Goal: Task Accomplishment & Management: Complete application form

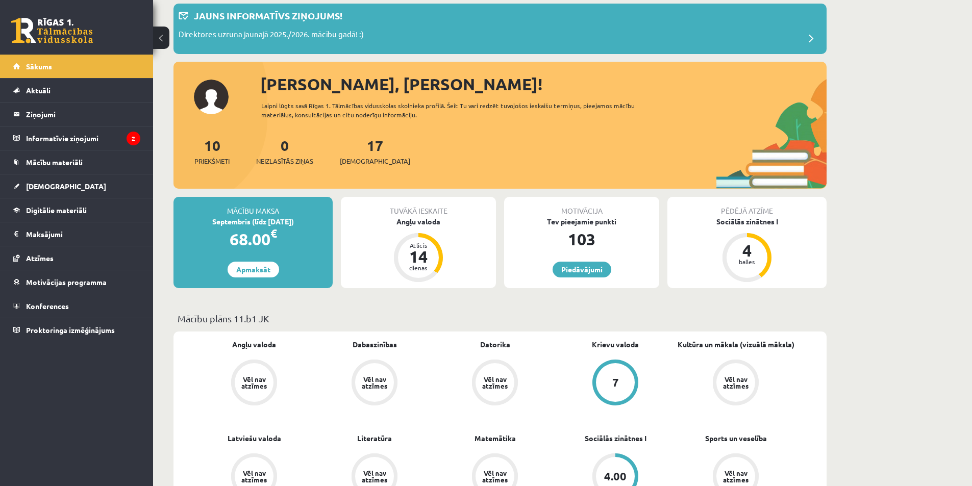
scroll to position [102, 0]
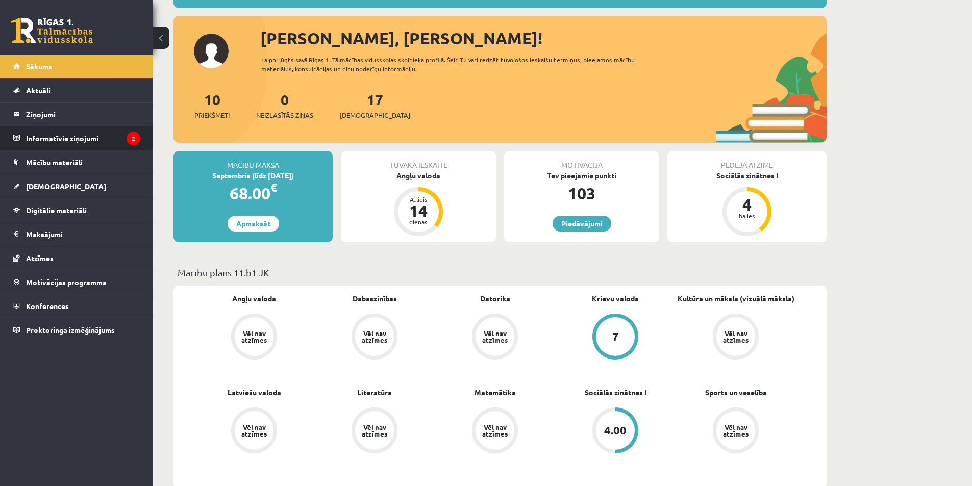
click at [78, 138] on legend "Informatīvie ziņojumi 2" at bounding box center [83, 138] width 114 height 23
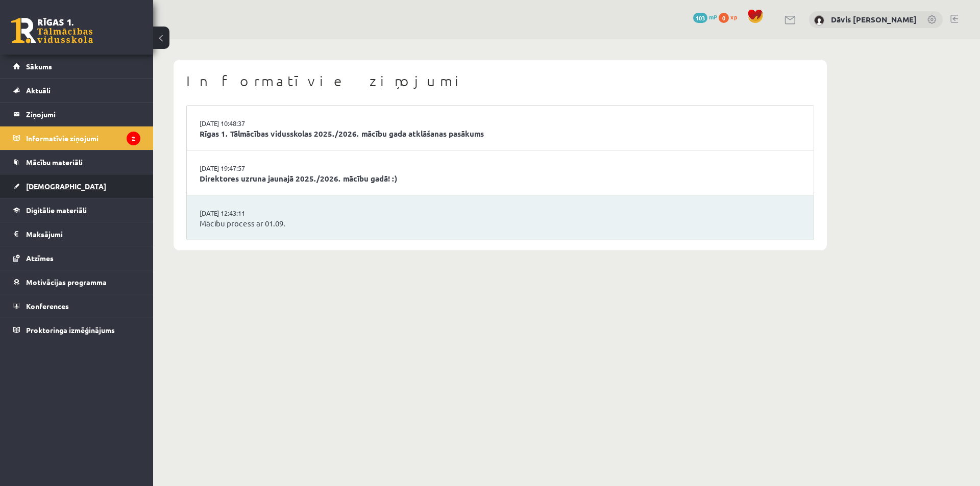
click at [42, 183] on span "[DEMOGRAPHIC_DATA]" at bounding box center [66, 186] width 80 height 9
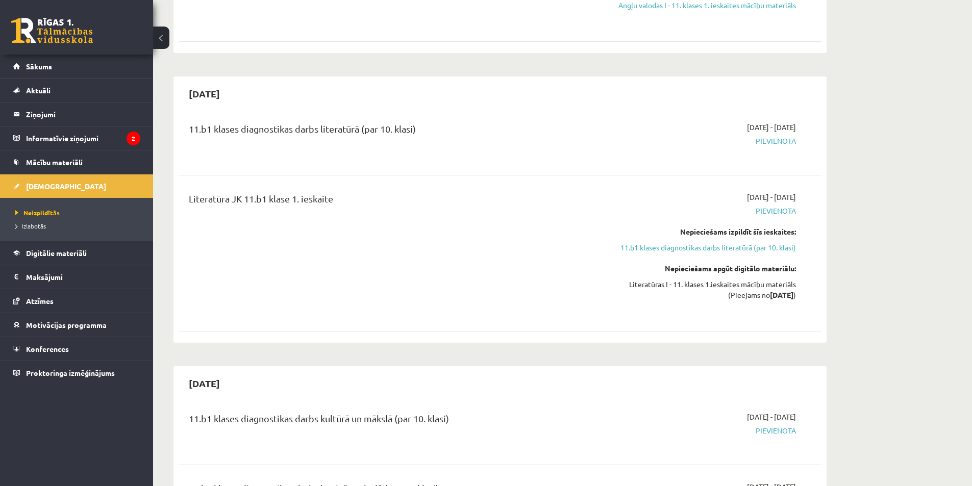
scroll to position [306, 0]
click at [712, 249] on link "11.b1 klases diagnostikas darbs literatūrā (par 10. klasi)" at bounding box center [700, 246] width 192 height 11
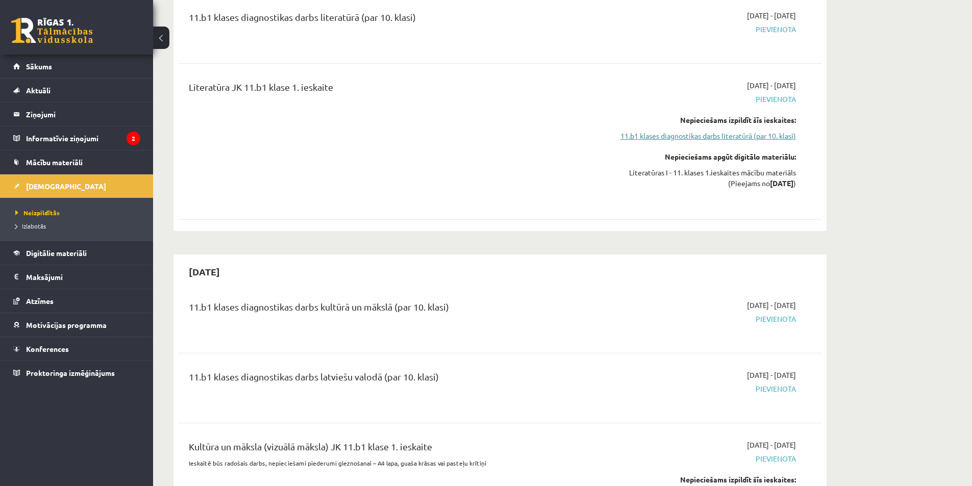
click at [748, 134] on link "11.b1 klases diagnostikas darbs literatūrā (par 10. klasi)" at bounding box center [700, 136] width 192 height 11
click at [704, 136] on link "11.b1 klases diagnostikas darbs literatūrā (par 10. klasi)" at bounding box center [700, 136] width 192 height 11
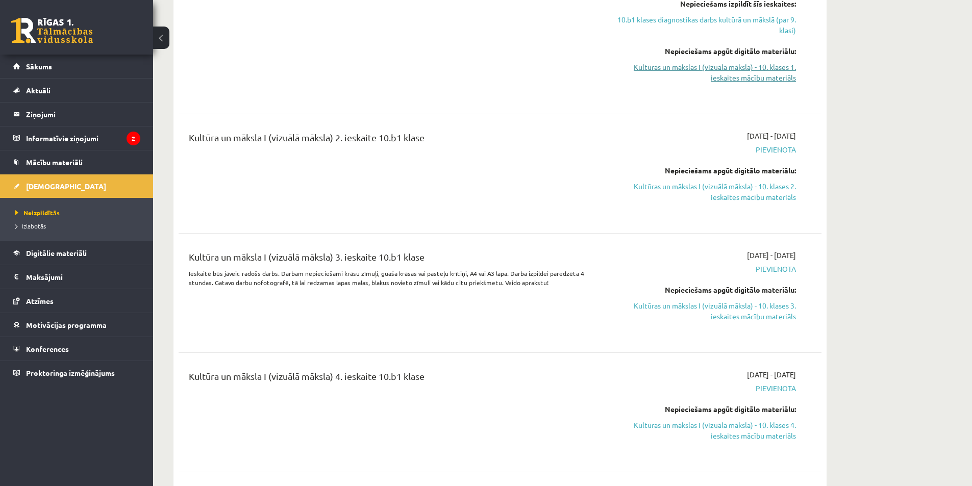
scroll to position [2662, 0]
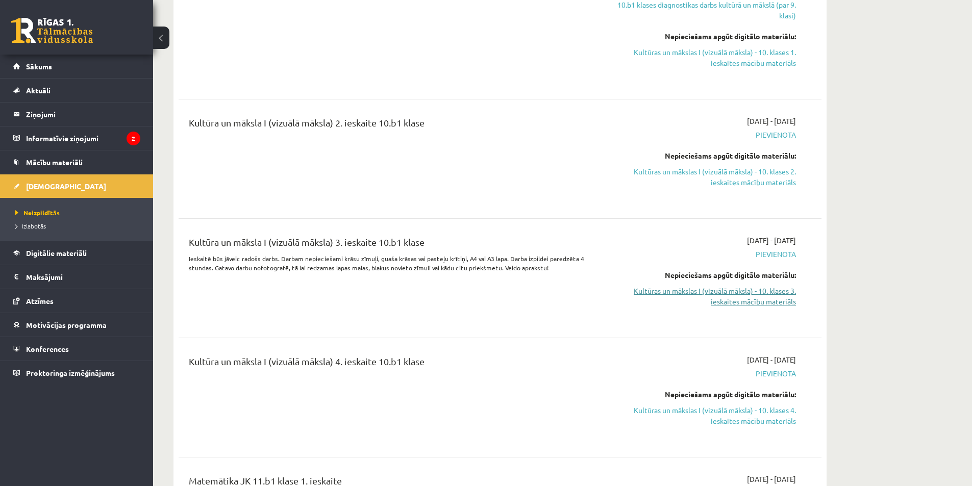
click at [717, 286] on link "Kultūras un mākslas I (vizuālā māksla) - 10. klases 3. ieskaites mācību materiā…" at bounding box center [700, 296] width 192 height 21
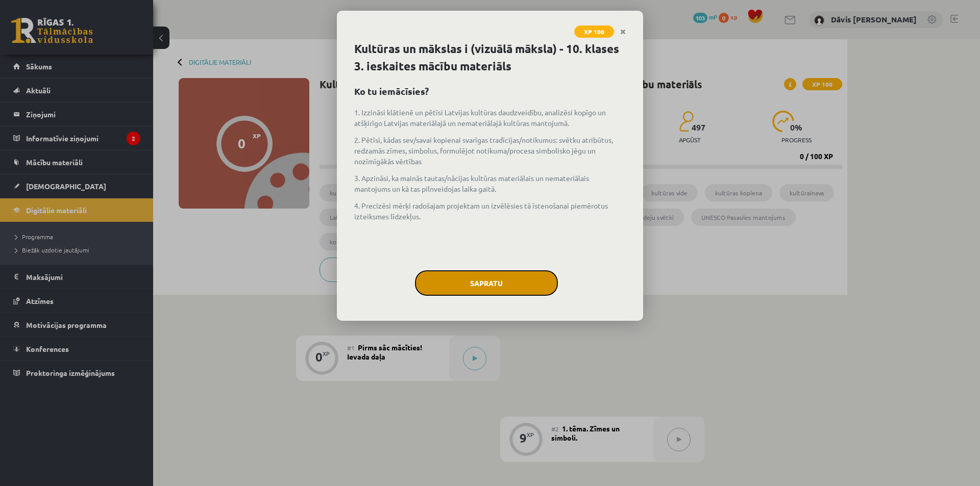
click at [506, 281] on button "Sapratu" at bounding box center [486, 283] width 143 height 26
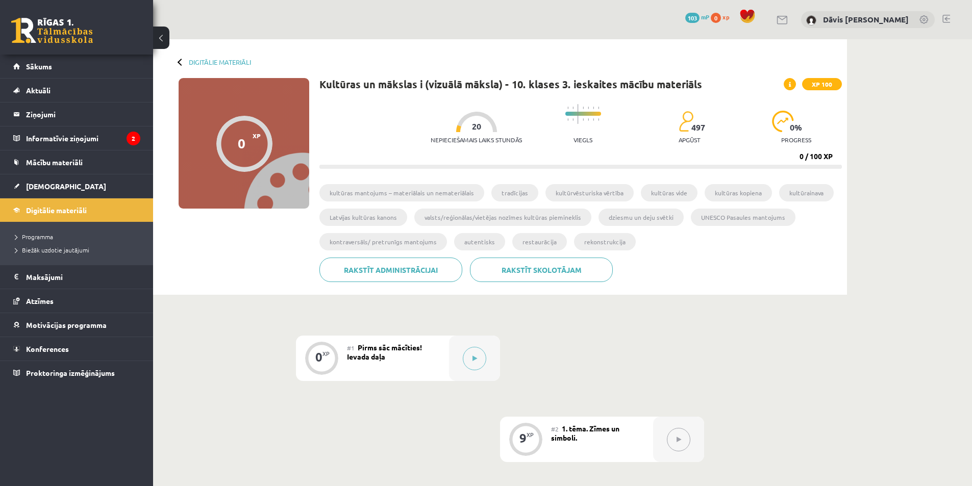
click at [181, 60] on div at bounding box center [181, 61] width 7 height 7
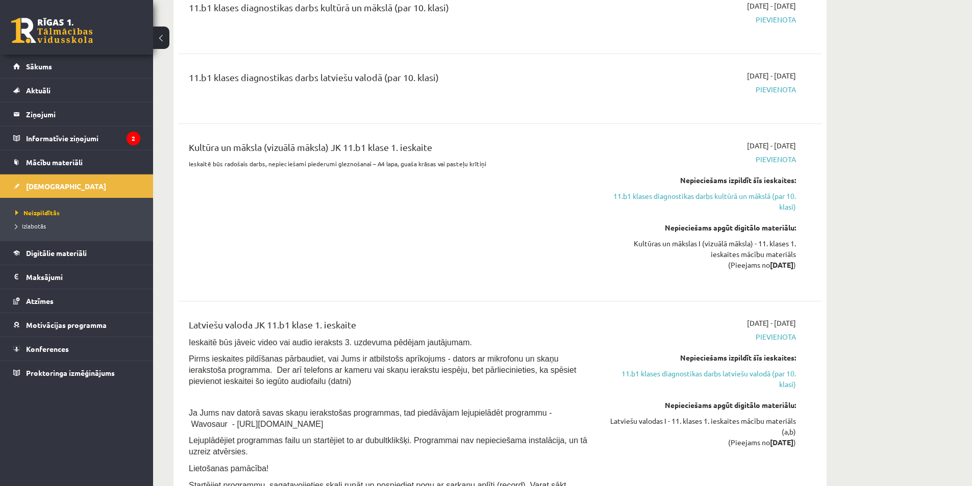
scroll to position [723, 0]
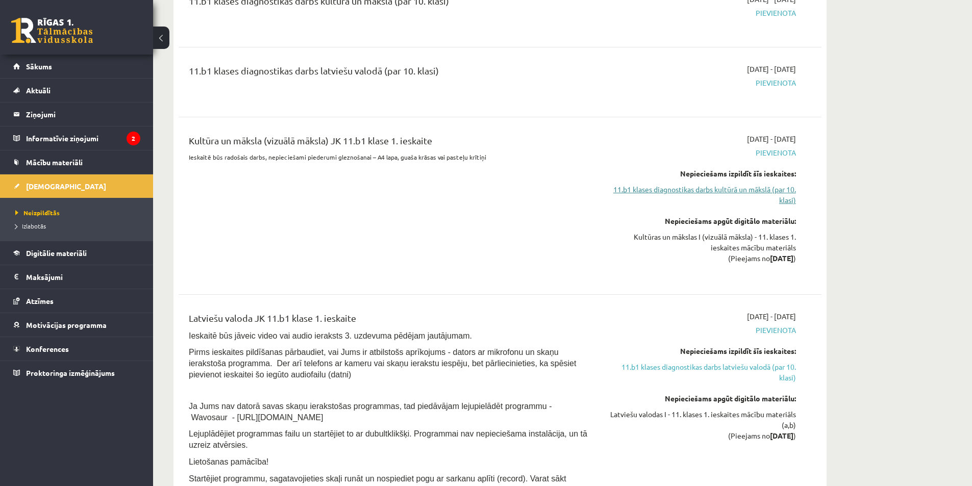
click at [700, 191] on link "11.b1 klases diagnostikas darbs kultūrā un mākslā (par 10. klasi)" at bounding box center [700, 194] width 192 height 21
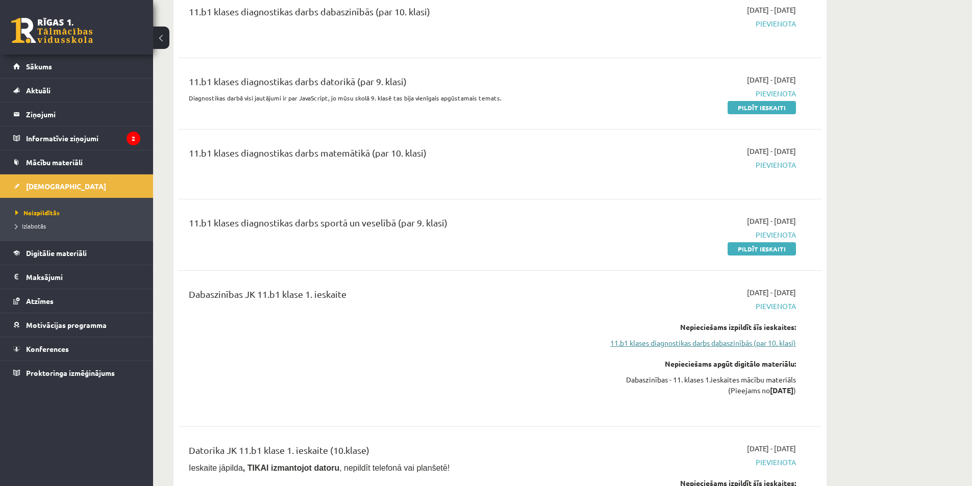
scroll to position [1472, 0]
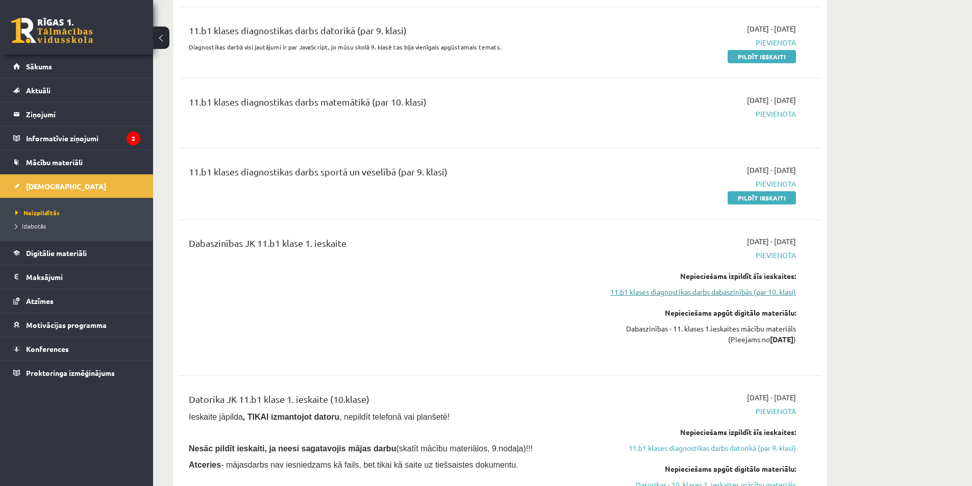
click at [687, 292] on link "11.b1 klases diagnostikas darbs dabaszinībās (par 10. klasi)" at bounding box center [700, 292] width 192 height 11
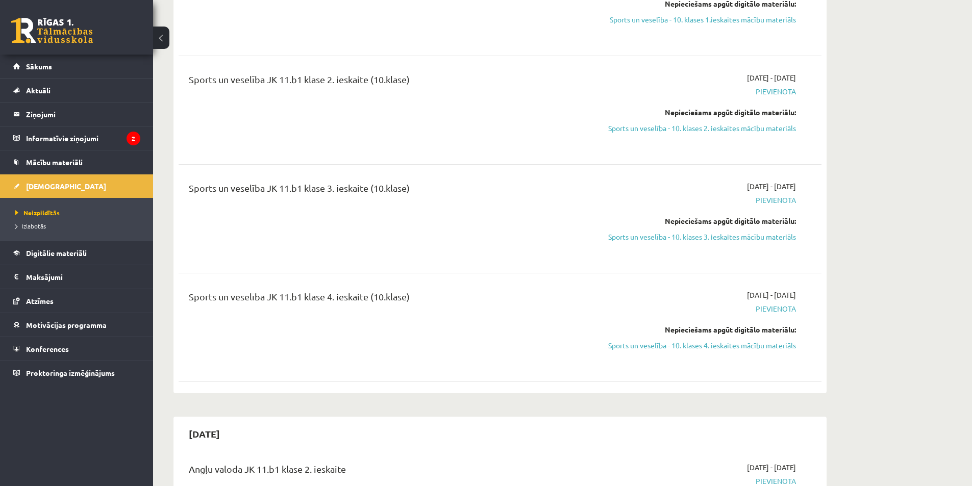
scroll to position [3661, 0]
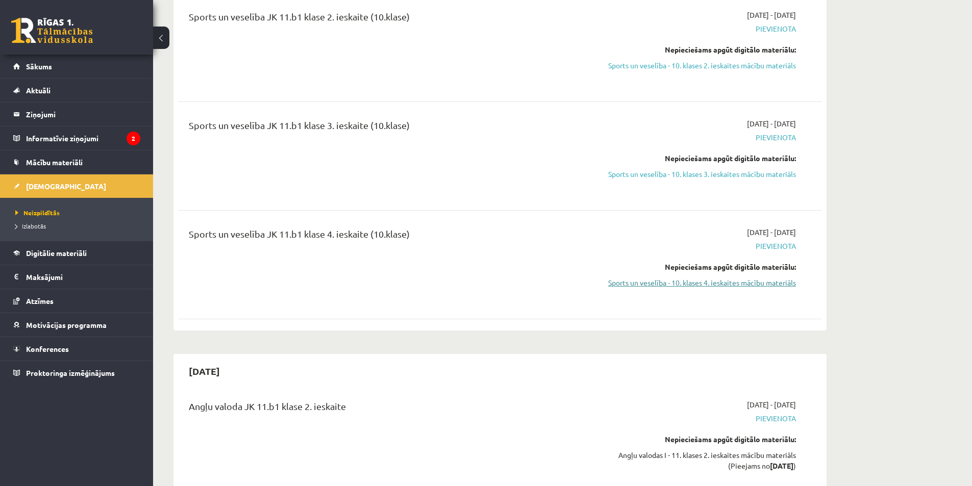
click at [702, 278] on link "Sports un veselība - 10. klases 4. ieskaites mācību materiāls" at bounding box center [700, 283] width 192 height 11
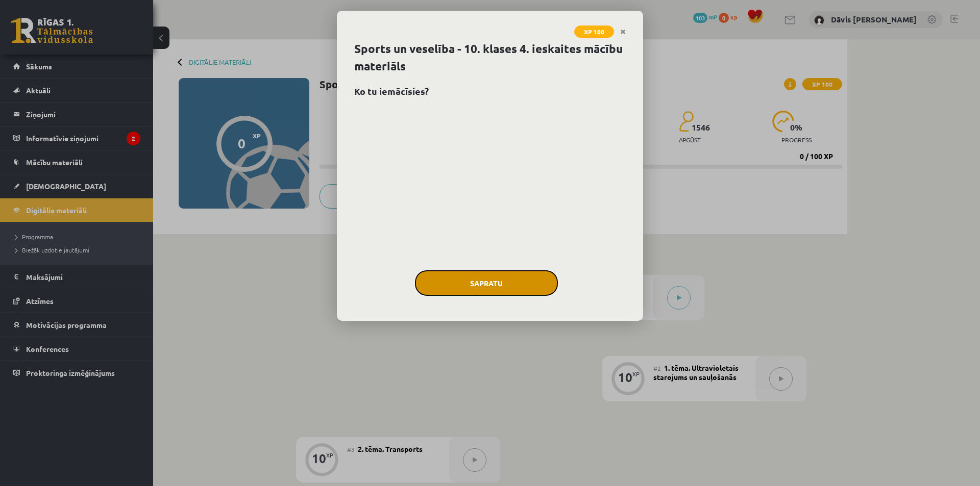
click at [495, 281] on button "Sapratu" at bounding box center [486, 283] width 143 height 26
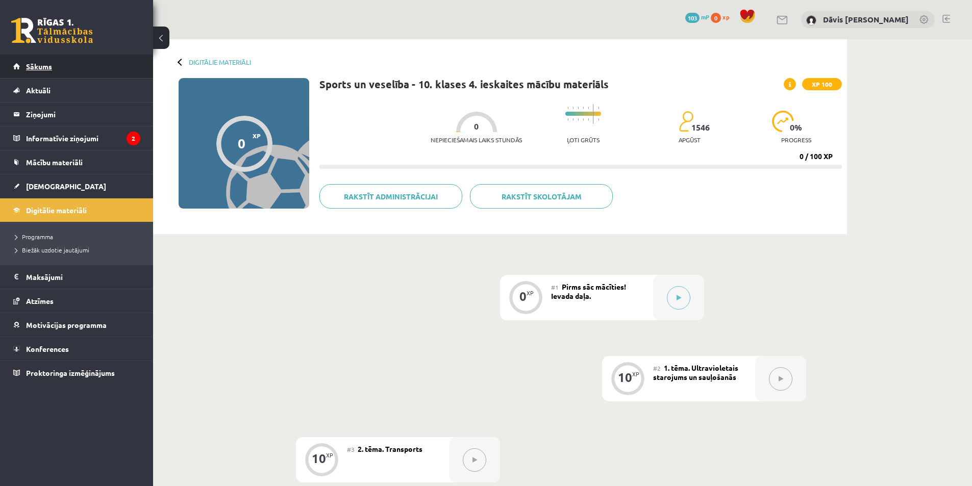
click at [67, 61] on link "Sākums" at bounding box center [76, 66] width 127 height 23
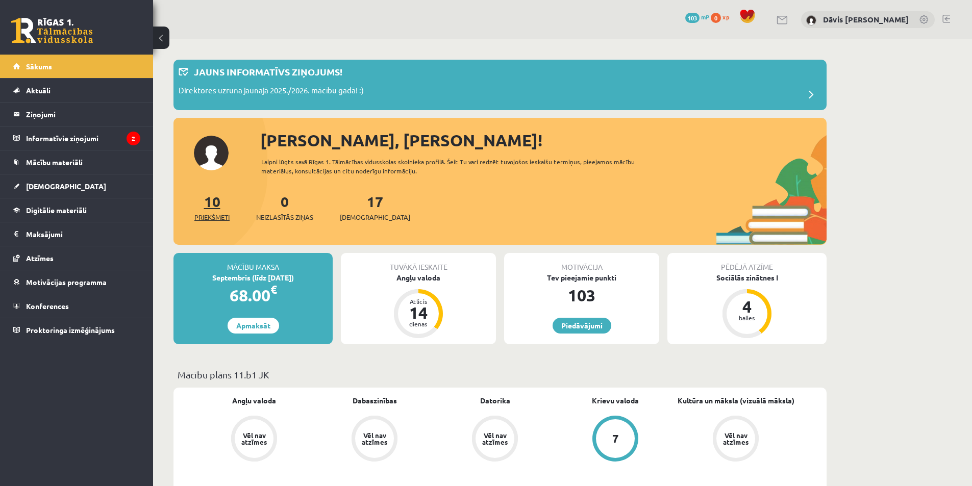
click at [214, 206] on link "10 Priekšmeti" at bounding box center [211, 207] width 35 height 30
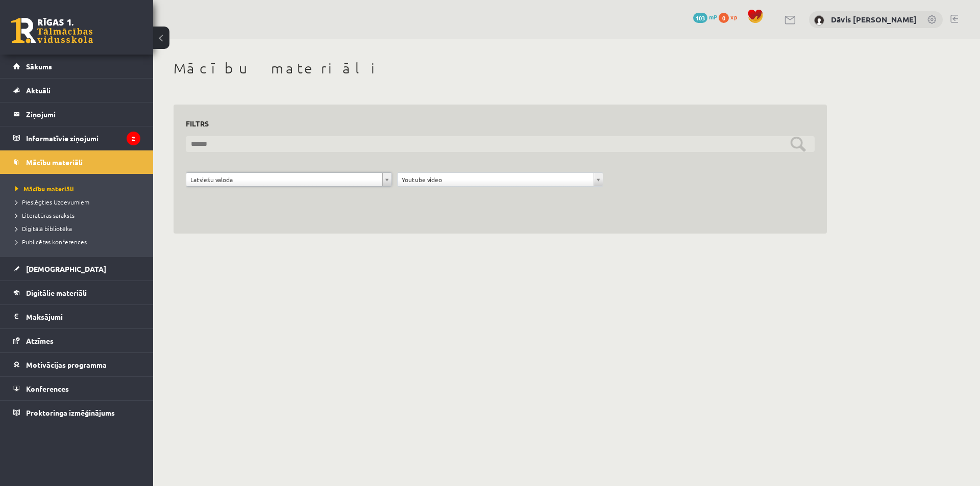
click at [539, 146] on input "text" at bounding box center [500, 144] width 629 height 16
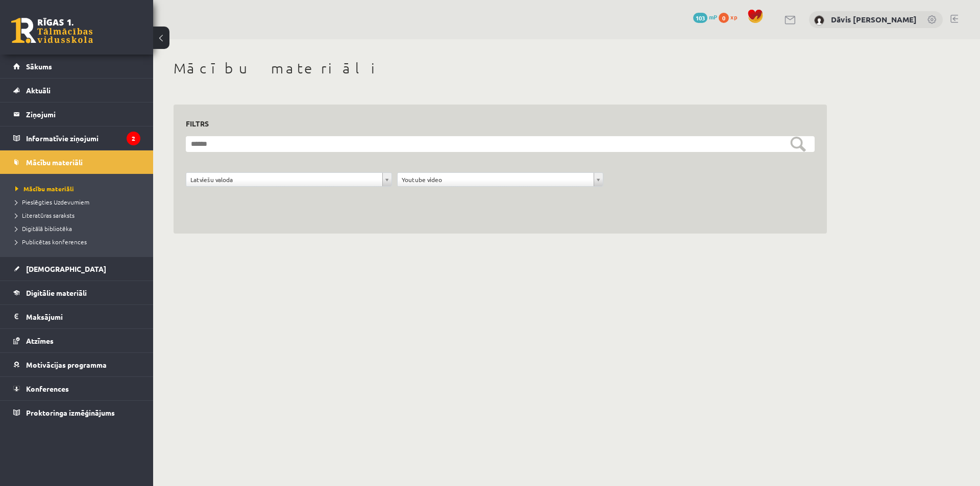
drag, startPoint x: 517, startPoint y: 290, endPoint x: 512, endPoint y: 283, distance: 8.8
click at [516, 289] on body "0 Dāvanas 103 mP 0 xp Dāvis Emīls Daizis Sākums Aktuāli Kā mācīties eSKOLĀ Kont…" at bounding box center [490, 243] width 980 height 486
click at [56, 67] on link "Sākums" at bounding box center [76, 66] width 127 height 23
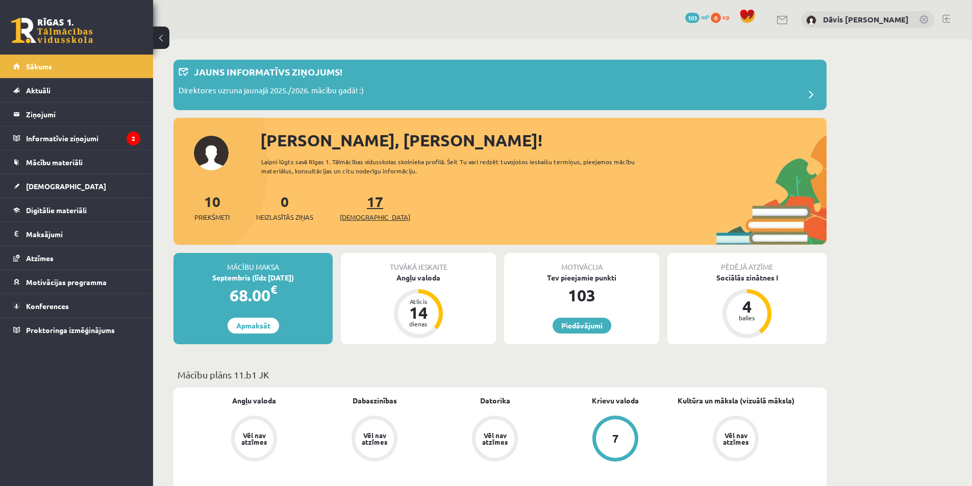
click at [359, 206] on link "17 Ieskaites" at bounding box center [375, 207] width 70 height 30
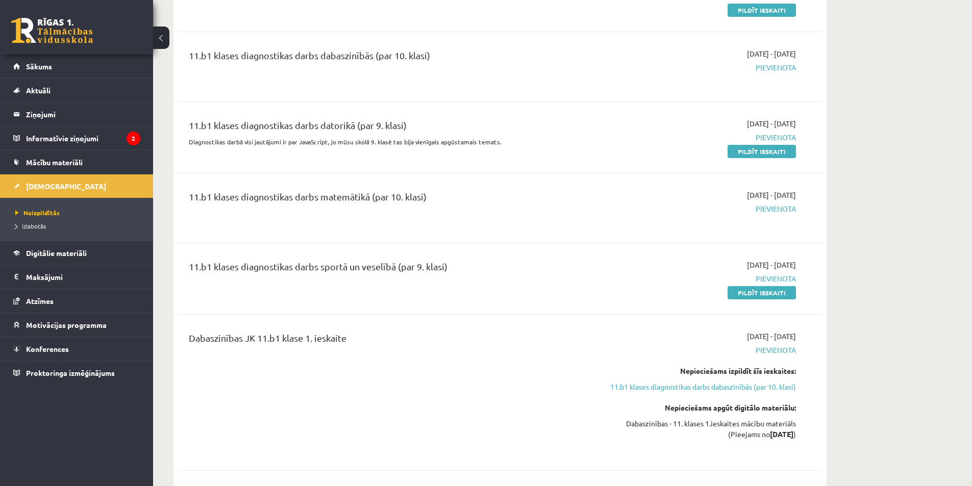
scroll to position [1378, 0]
click at [770, 290] on link "Pildīt ieskaiti" at bounding box center [762, 291] width 68 height 13
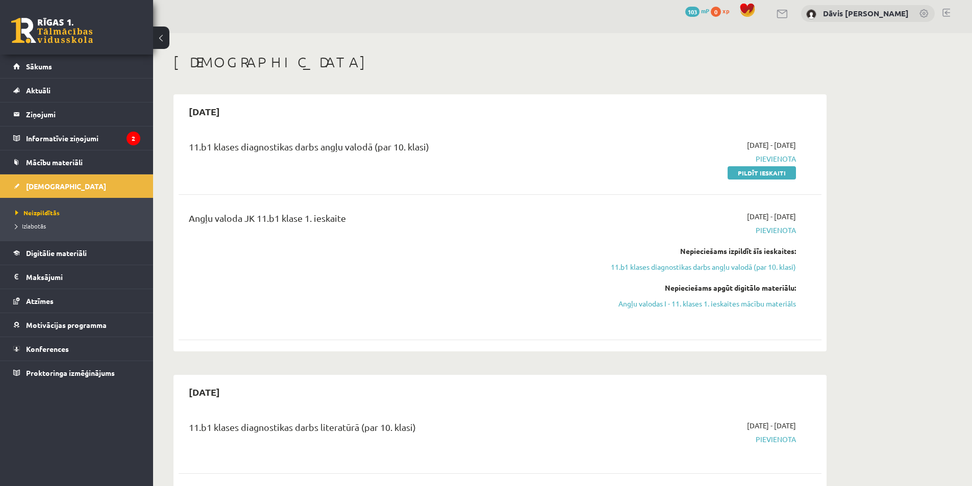
scroll to position [0, 0]
